Goal: Information Seeking & Learning: Stay updated

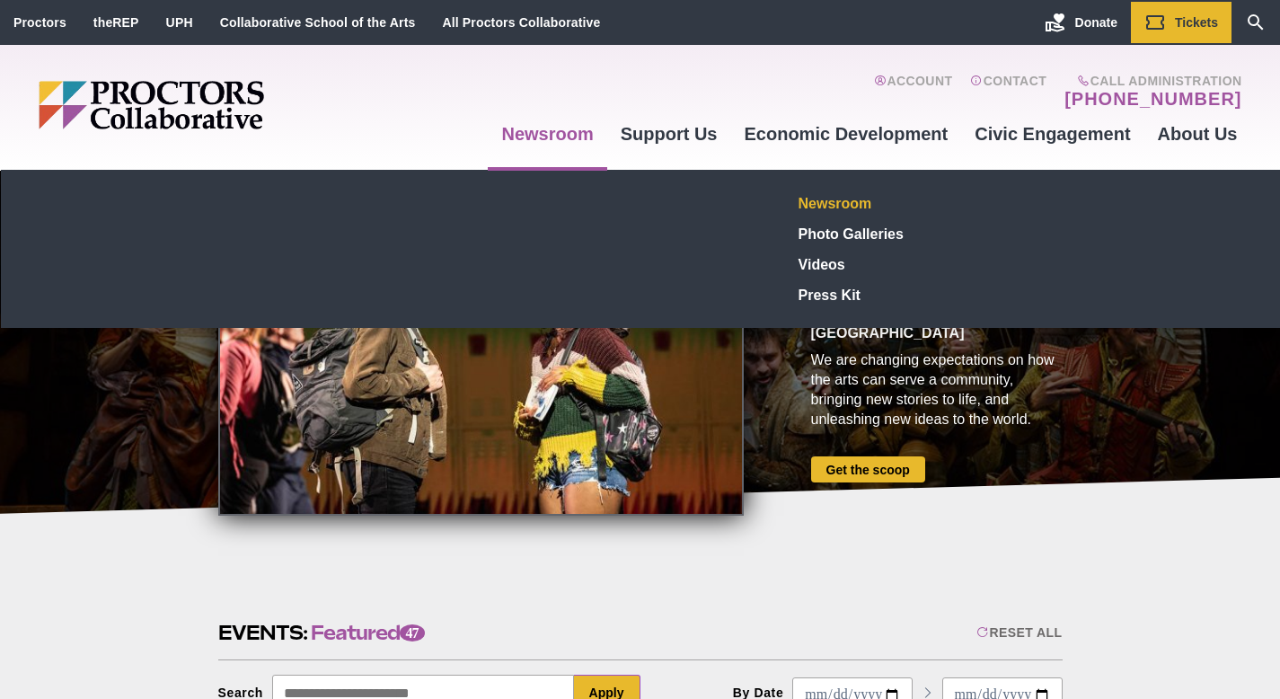
click at [816, 203] on link "Newsroom" at bounding box center [922, 203] width 262 height 31
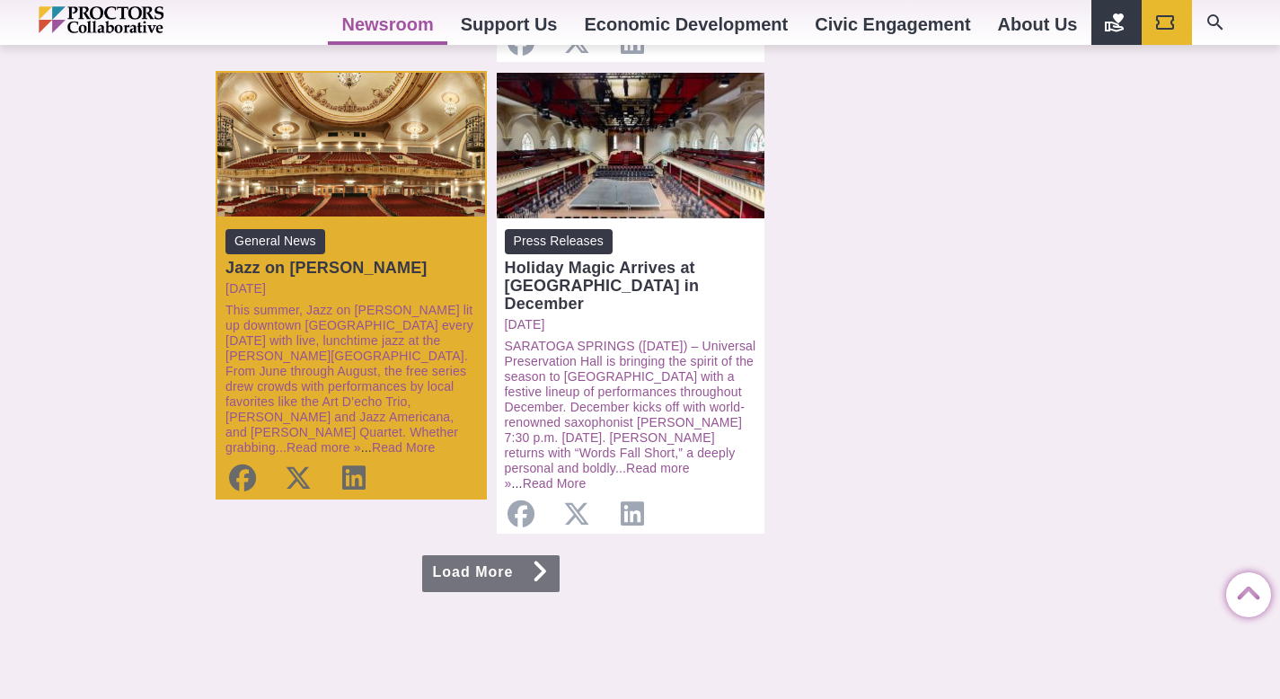
scroll to position [2189, 0]
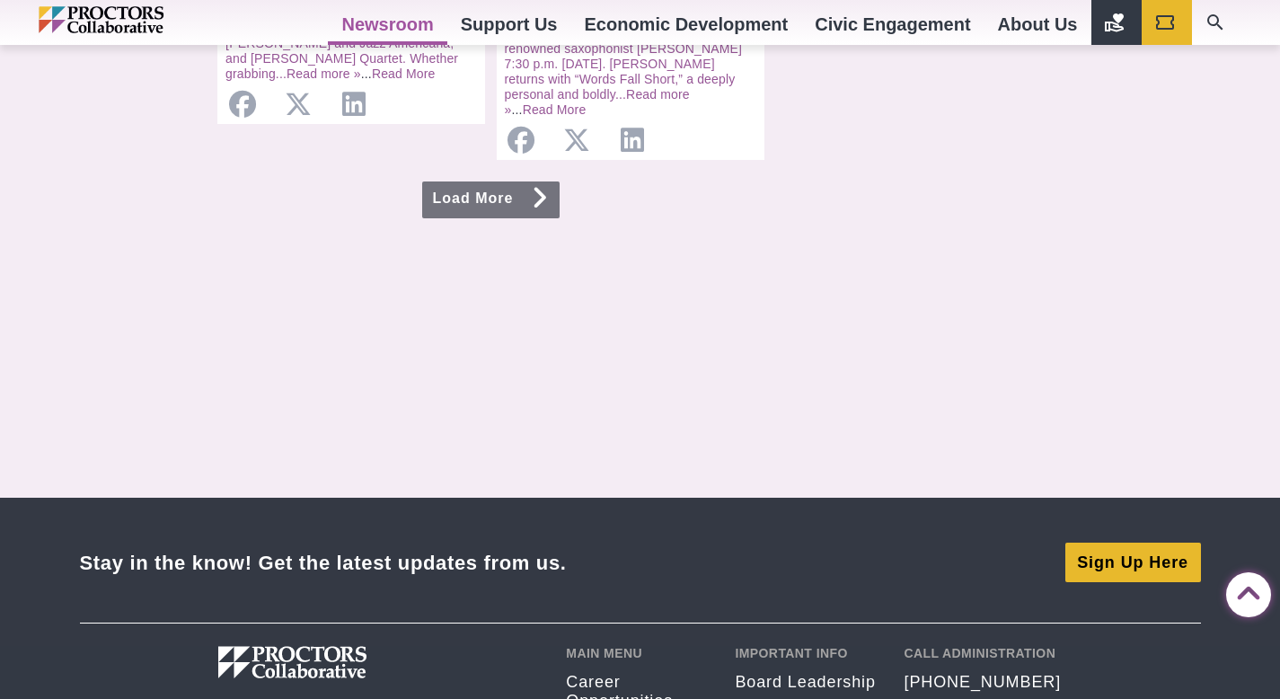
click at [497, 181] on link "Load More" at bounding box center [491, 199] width 138 height 37
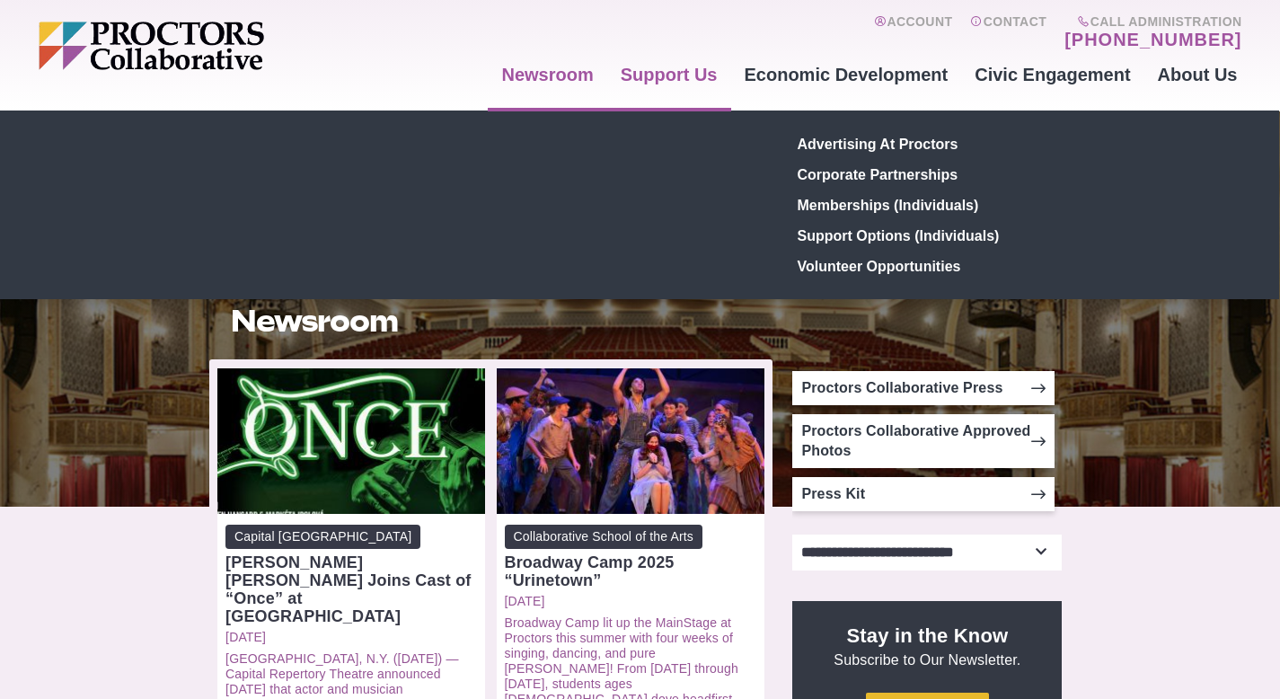
scroll to position [161, 0]
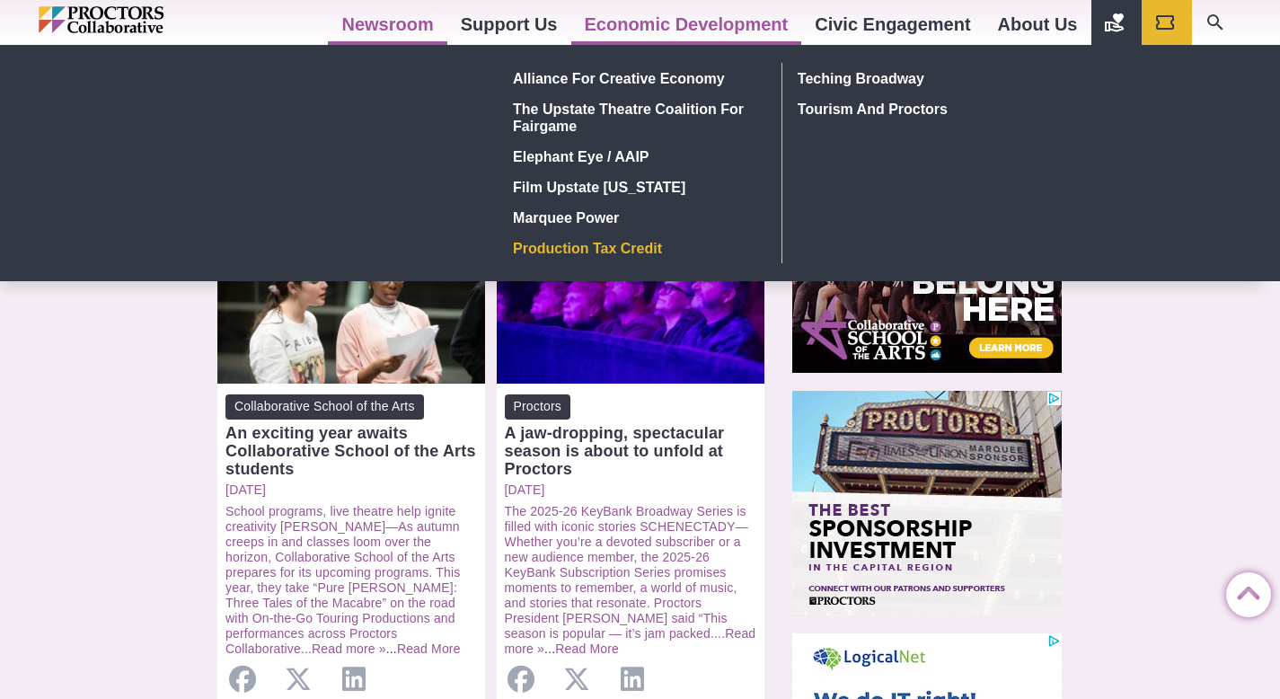
scroll to position [74, 0]
